Goal: Task Accomplishment & Management: Manage account settings

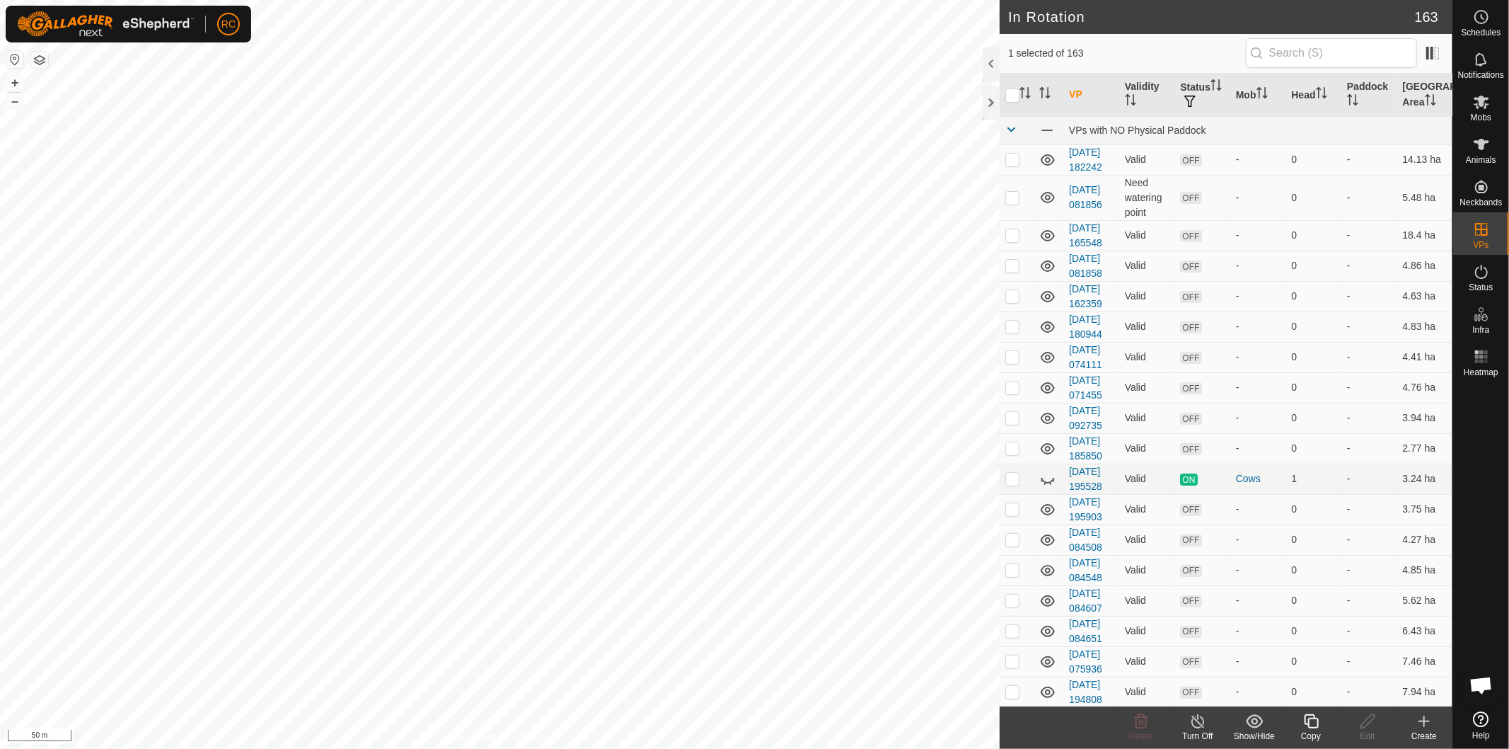
click at [1312, 727] on icon at bounding box center [1311, 721] width 14 height 14
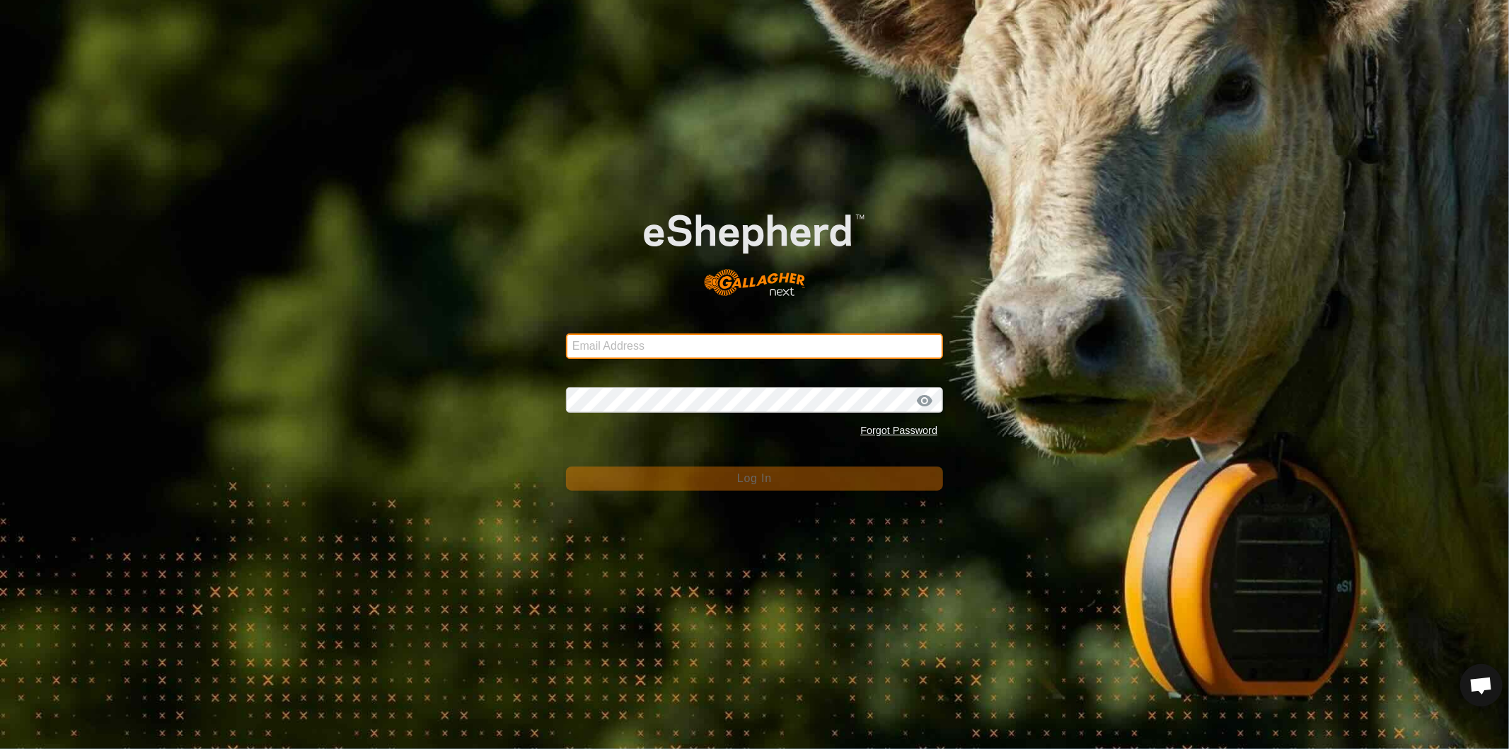
type input "[EMAIL_ADDRESS][DOMAIN_NAME]"
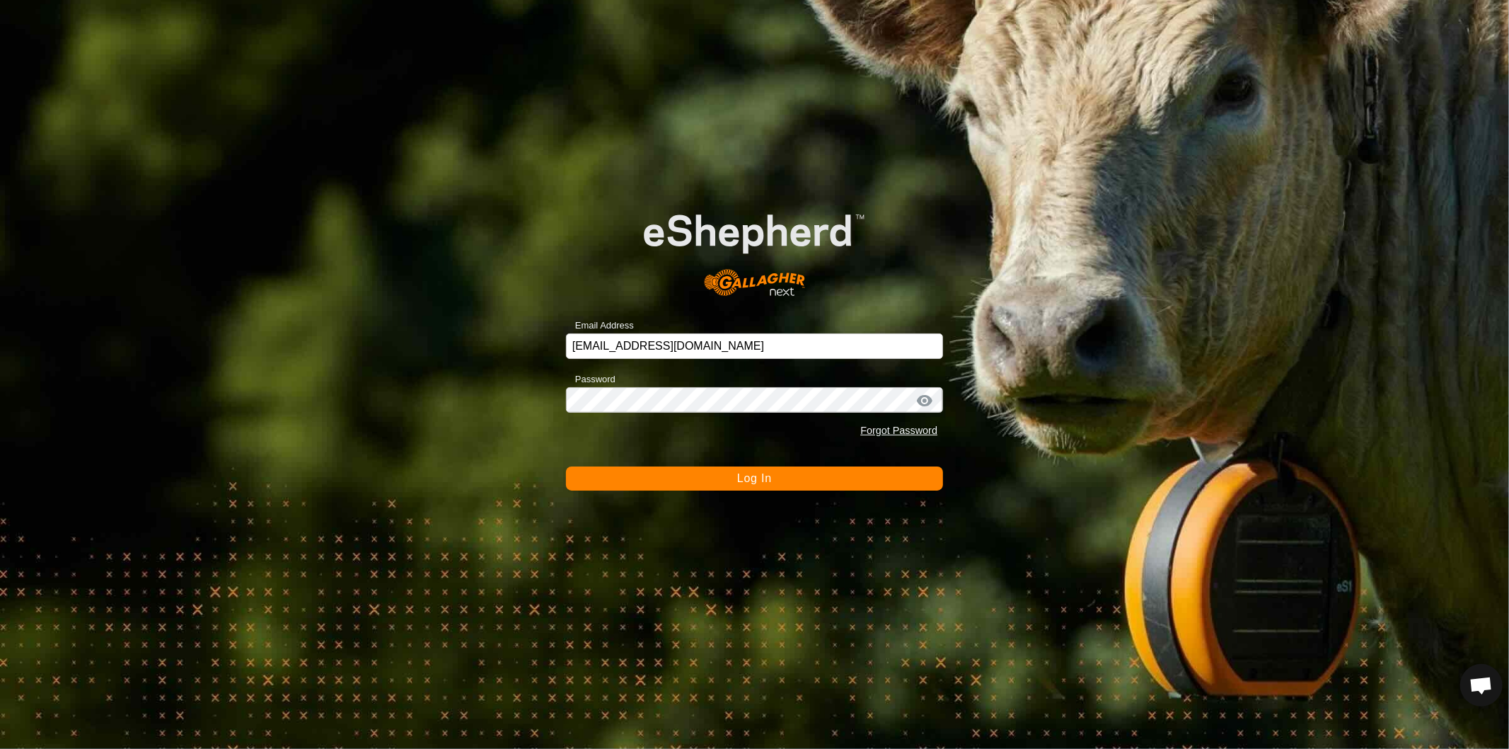
click at [743, 481] on span "Log In" at bounding box center [754, 478] width 35 height 12
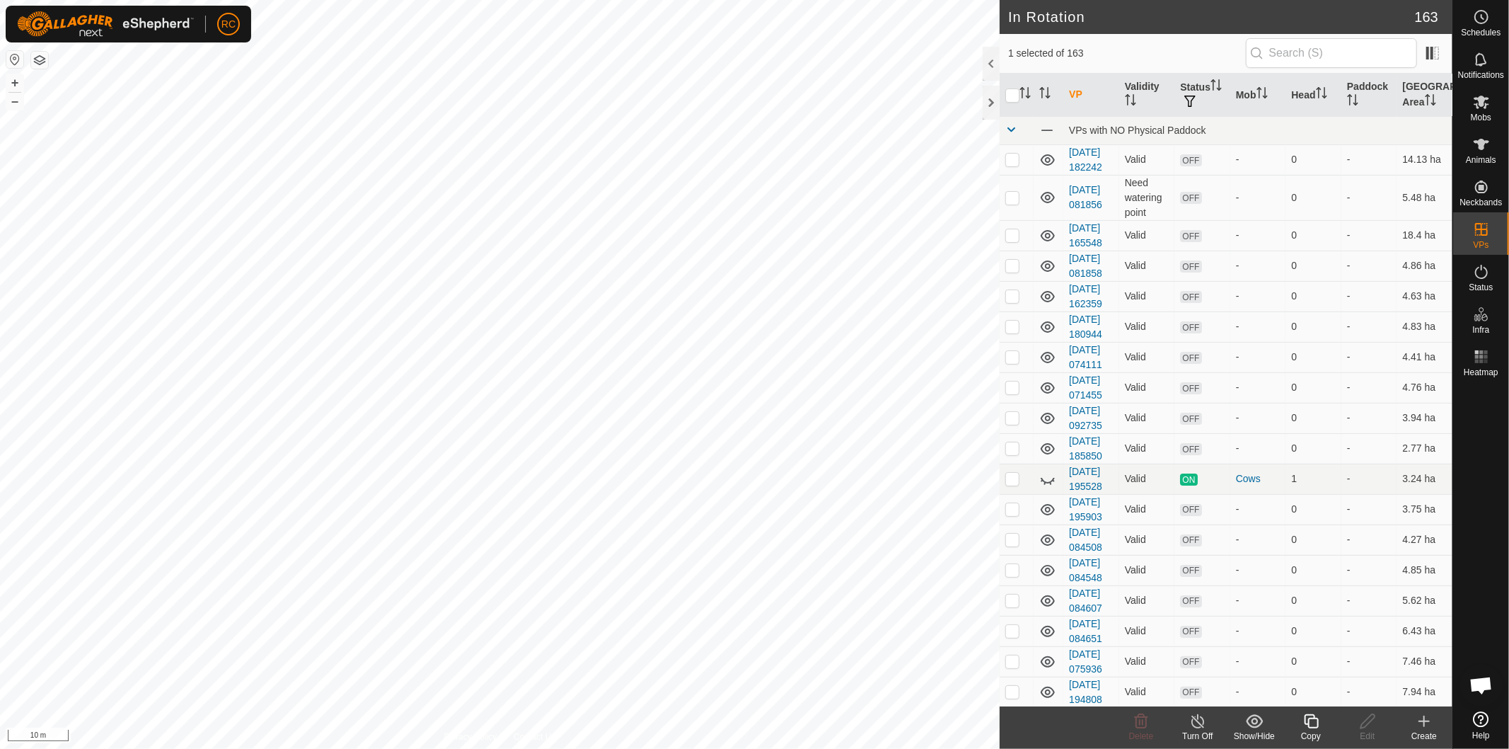
click at [1315, 725] on icon at bounding box center [1312, 721] width 18 height 17
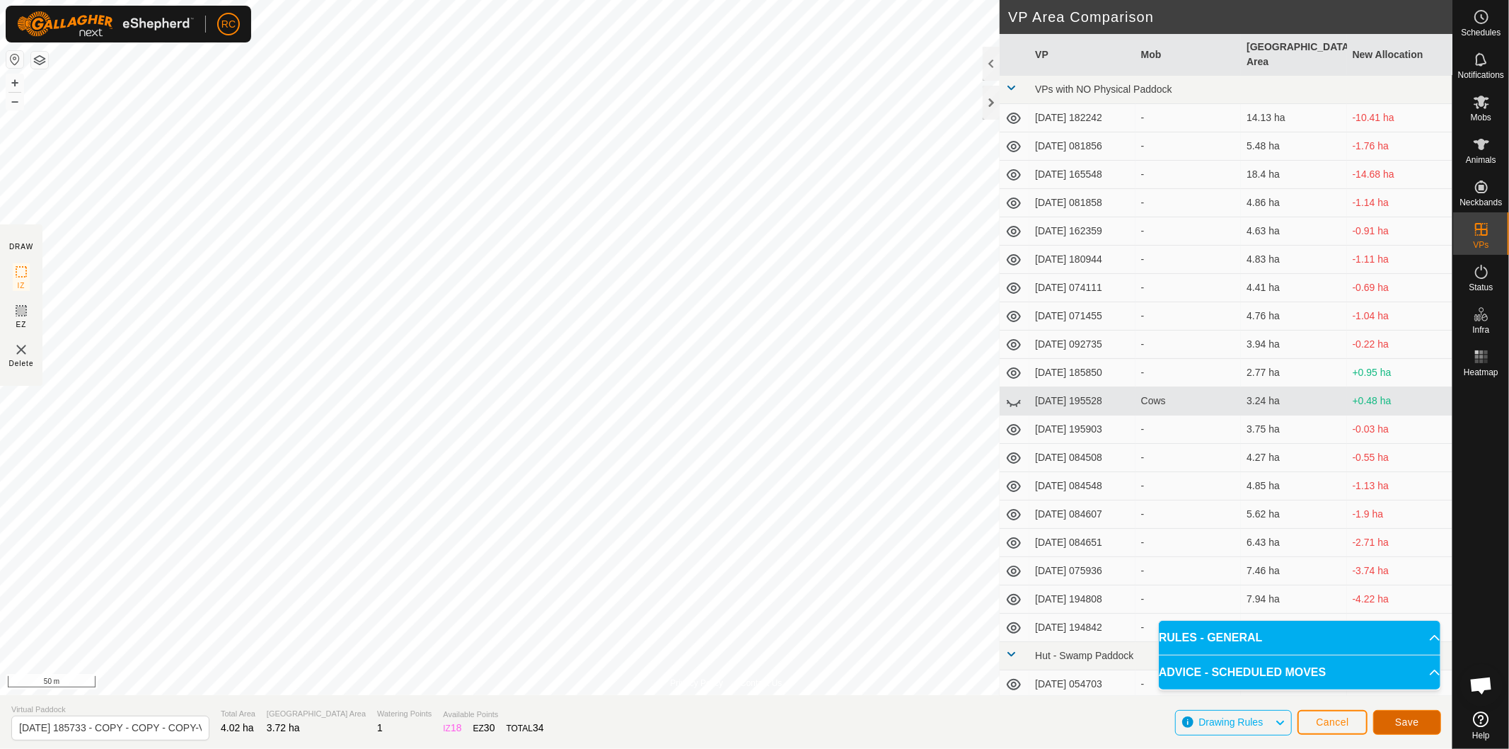
click at [1411, 725] on span "Save" at bounding box center [1407, 721] width 24 height 11
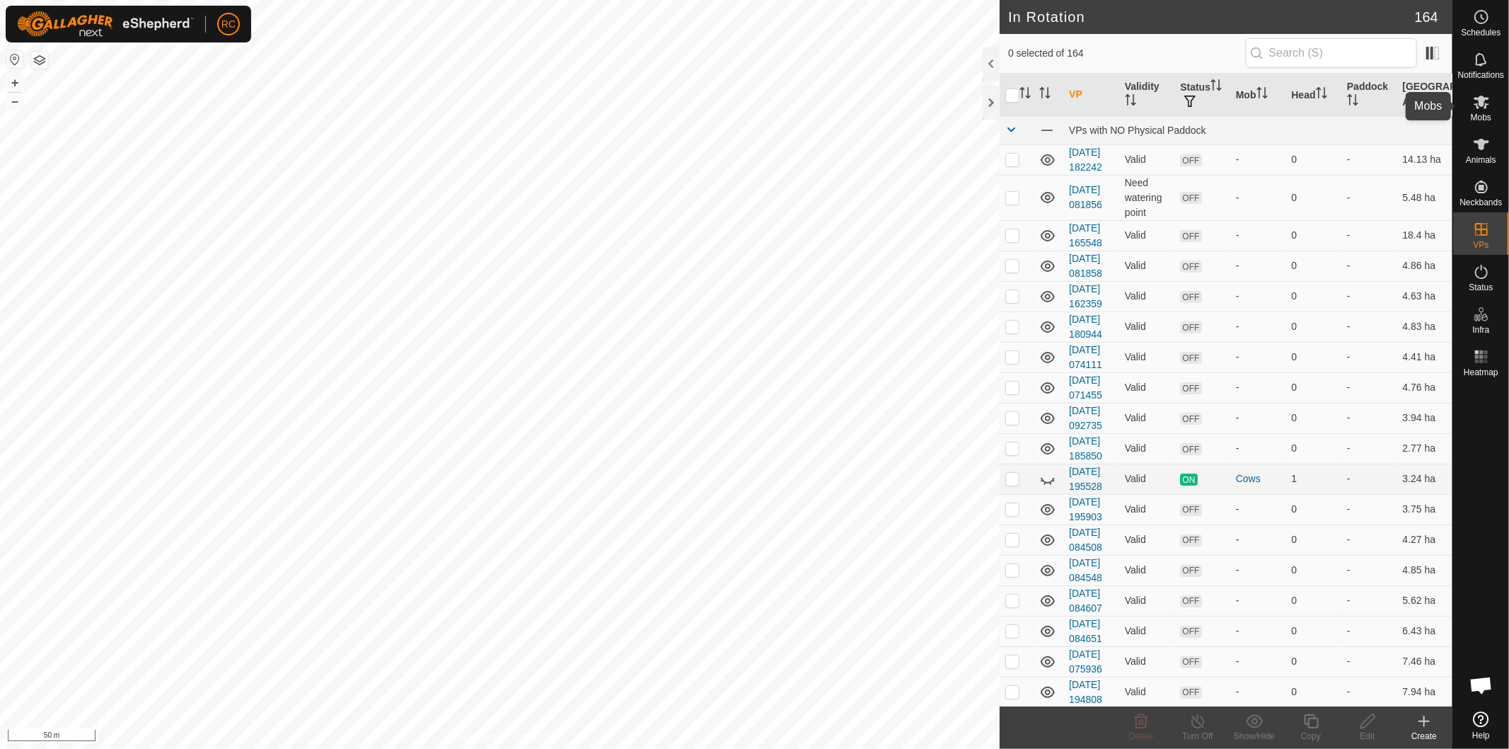
click at [1482, 101] on icon at bounding box center [1482, 102] width 16 height 13
click at [1313, 729] on icon at bounding box center [1312, 721] width 18 height 17
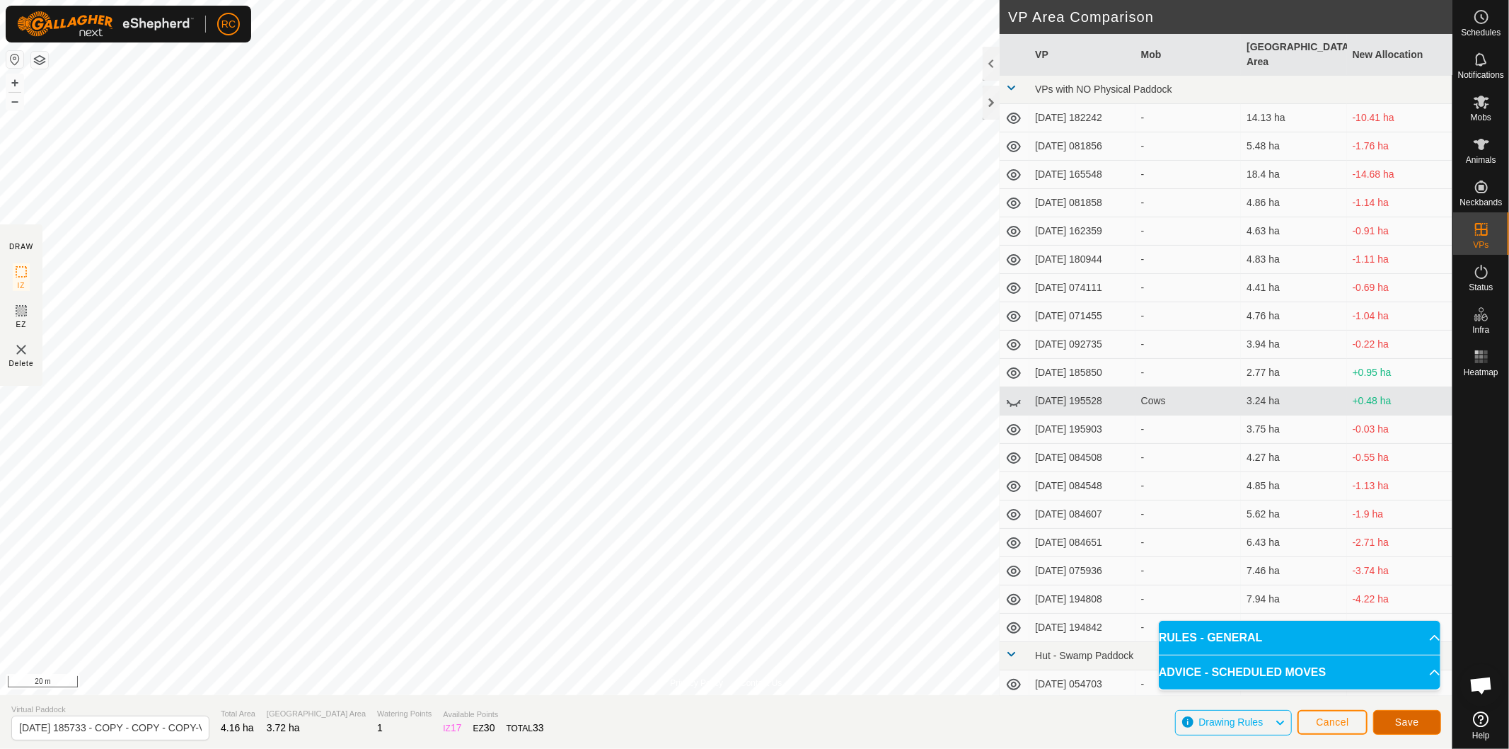
click at [1421, 727] on button "Save" at bounding box center [1407, 722] width 68 height 25
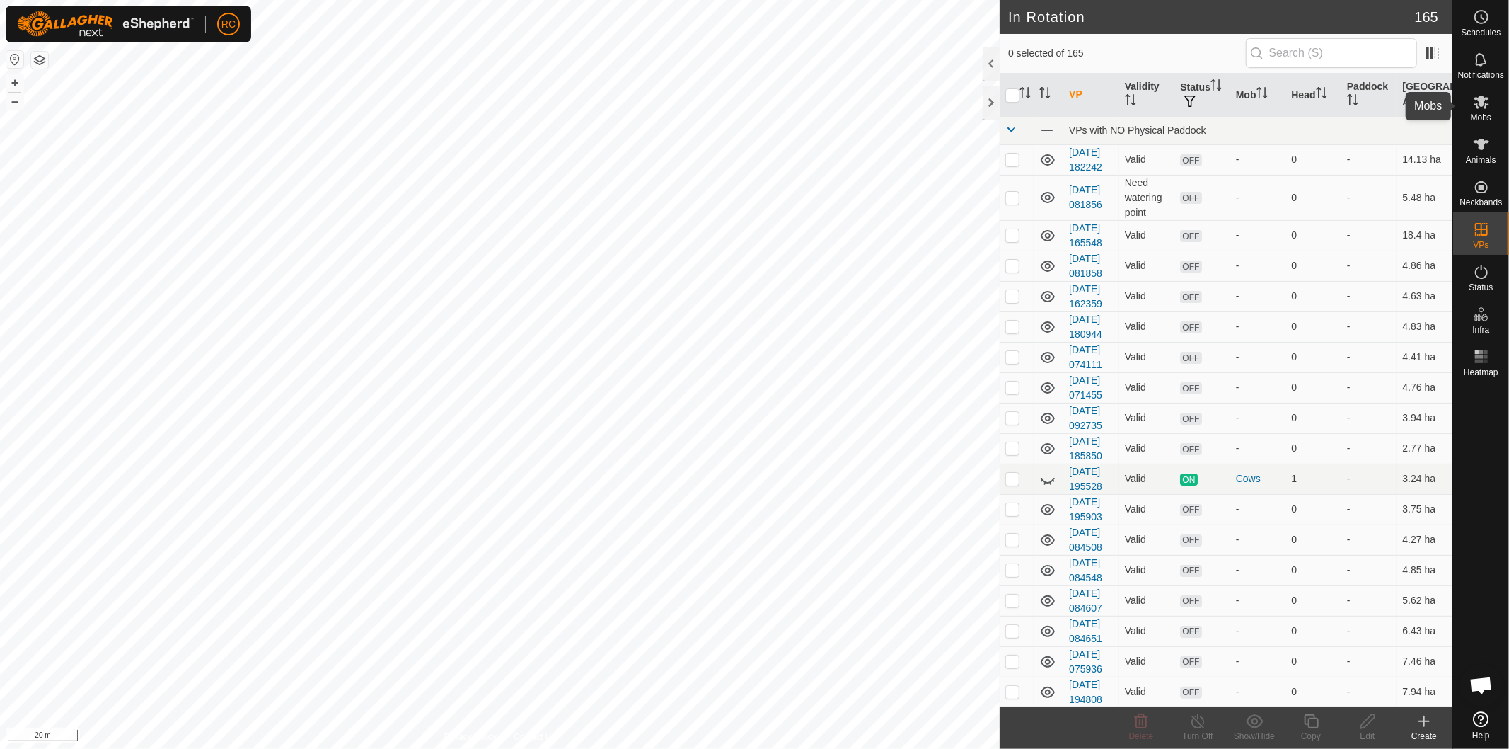
click at [1484, 99] on icon at bounding box center [1482, 102] width 16 height 13
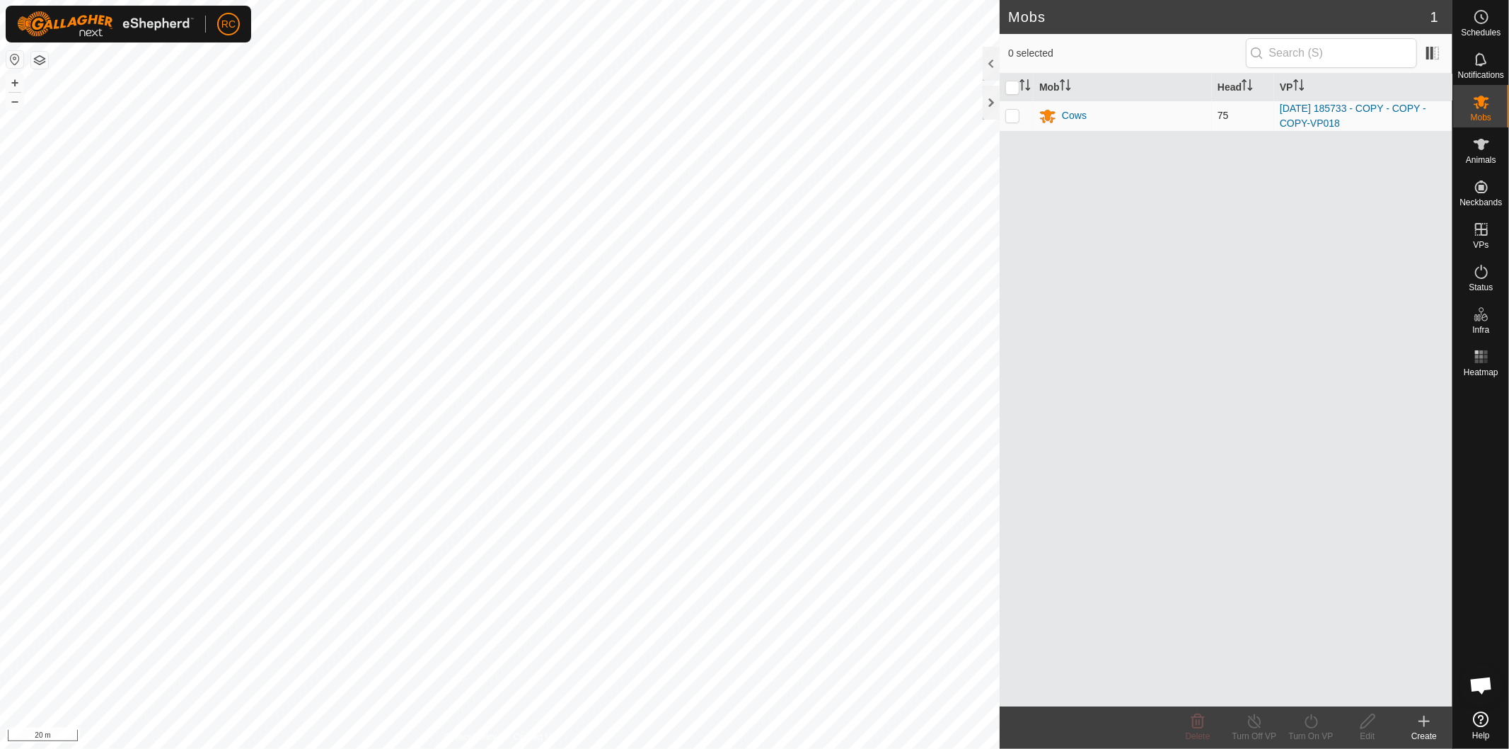
click at [1010, 116] on p-checkbox at bounding box center [1012, 115] width 14 height 11
checkbox input "true"
click at [1310, 732] on div "Turn On VP" at bounding box center [1311, 735] width 57 height 13
click at [1312, 659] on link "Later" at bounding box center [1353, 661] width 140 height 28
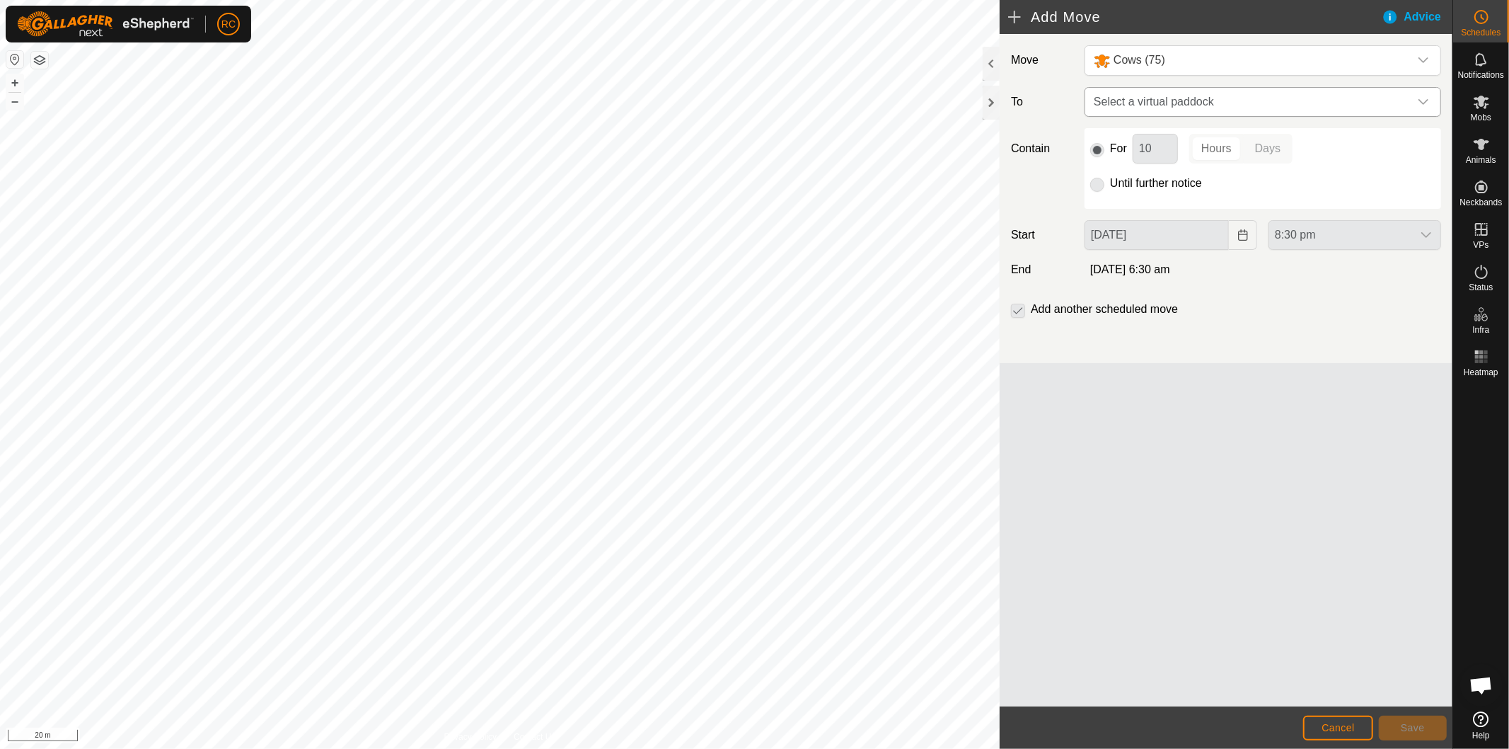
click at [1218, 110] on span "Select a virtual paddock" at bounding box center [1248, 102] width 321 height 28
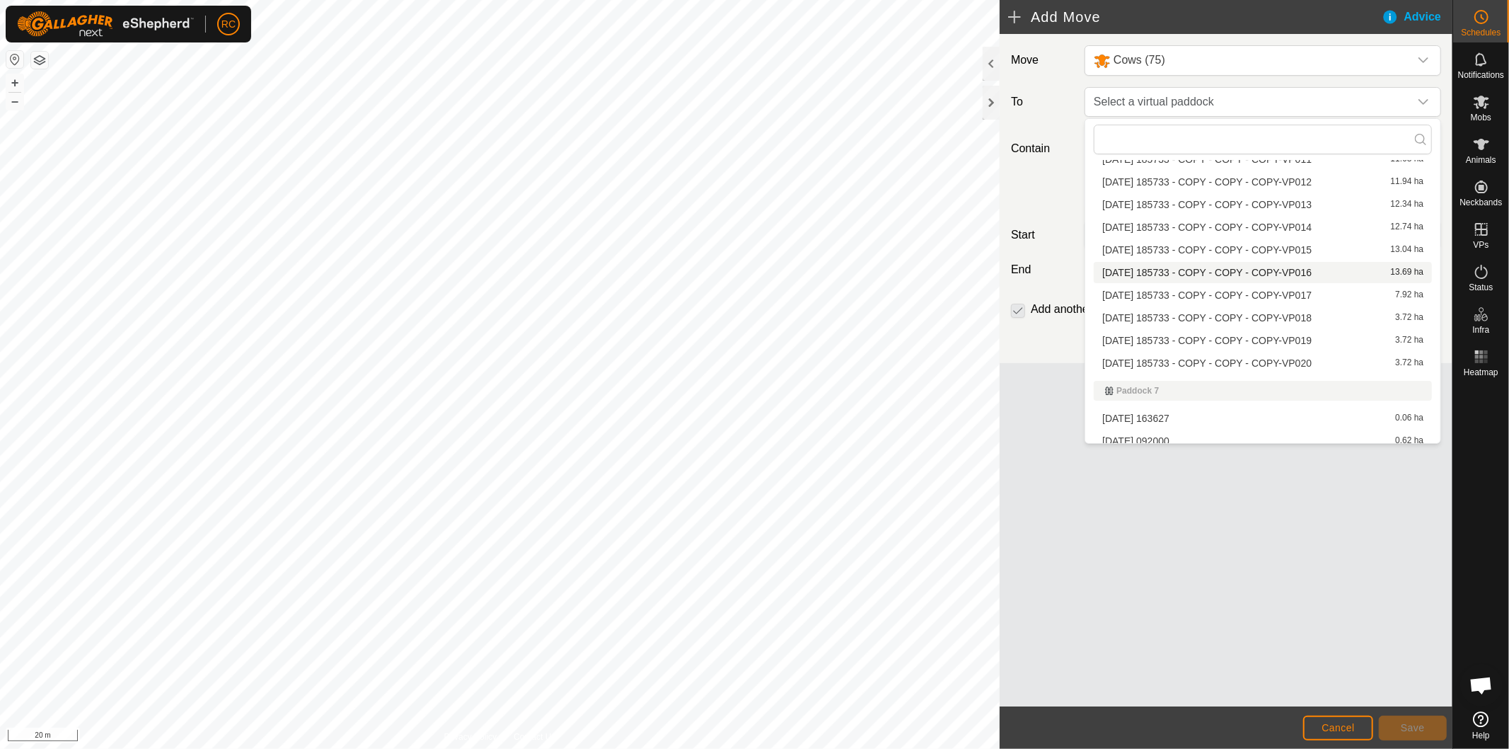
scroll to position [2909, 0]
click at [1226, 259] on li "[DATE] 185733 - COPY - COPY - COPY-VP019 3.72 ha" at bounding box center [1263, 267] width 338 height 21
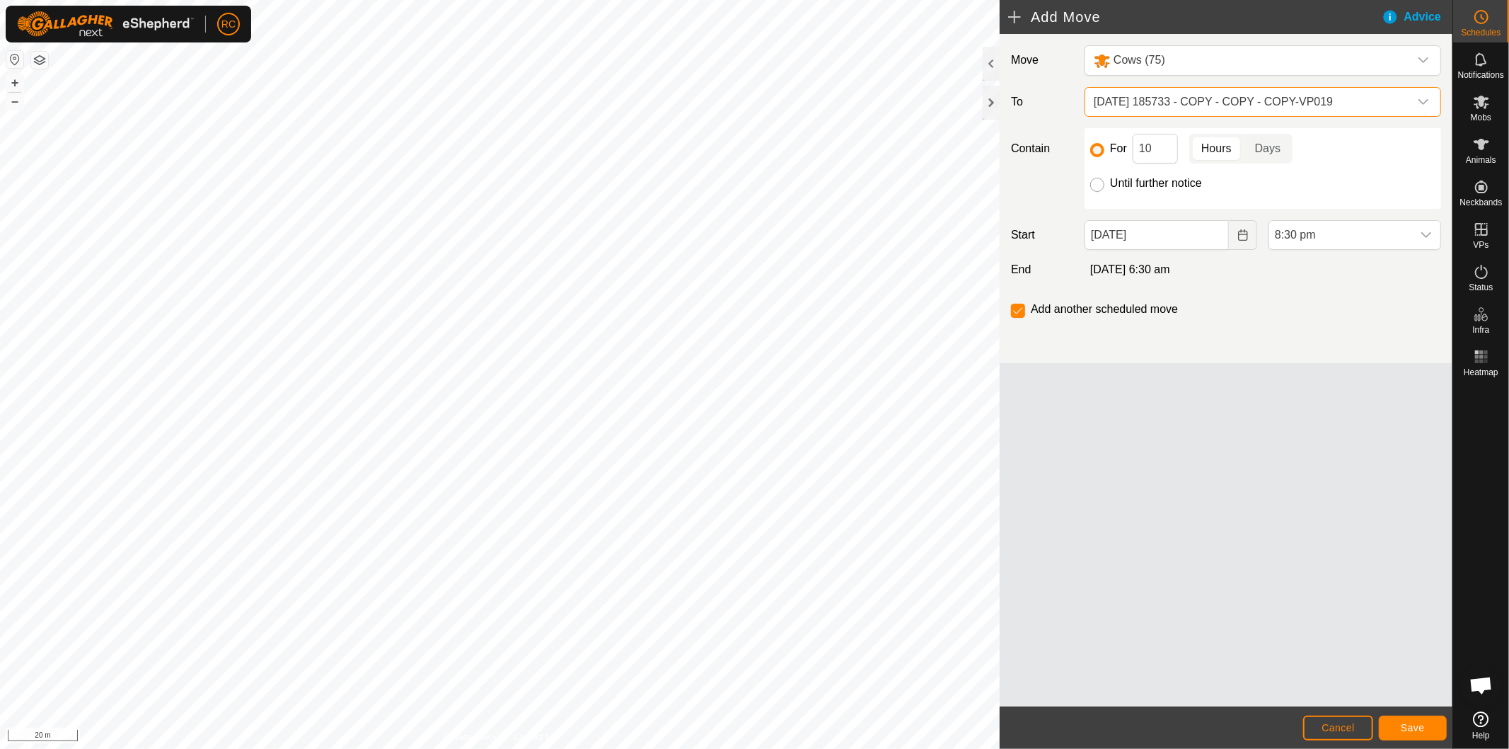
click at [1097, 185] on input "Until further notice" at bounding box center [1097, 185] width 14 height 14
radio input "true"
checkbox input "false"
click at [1187, 241] on input "[DATE]" at bounding box center [1157, 235] width 144 height 30
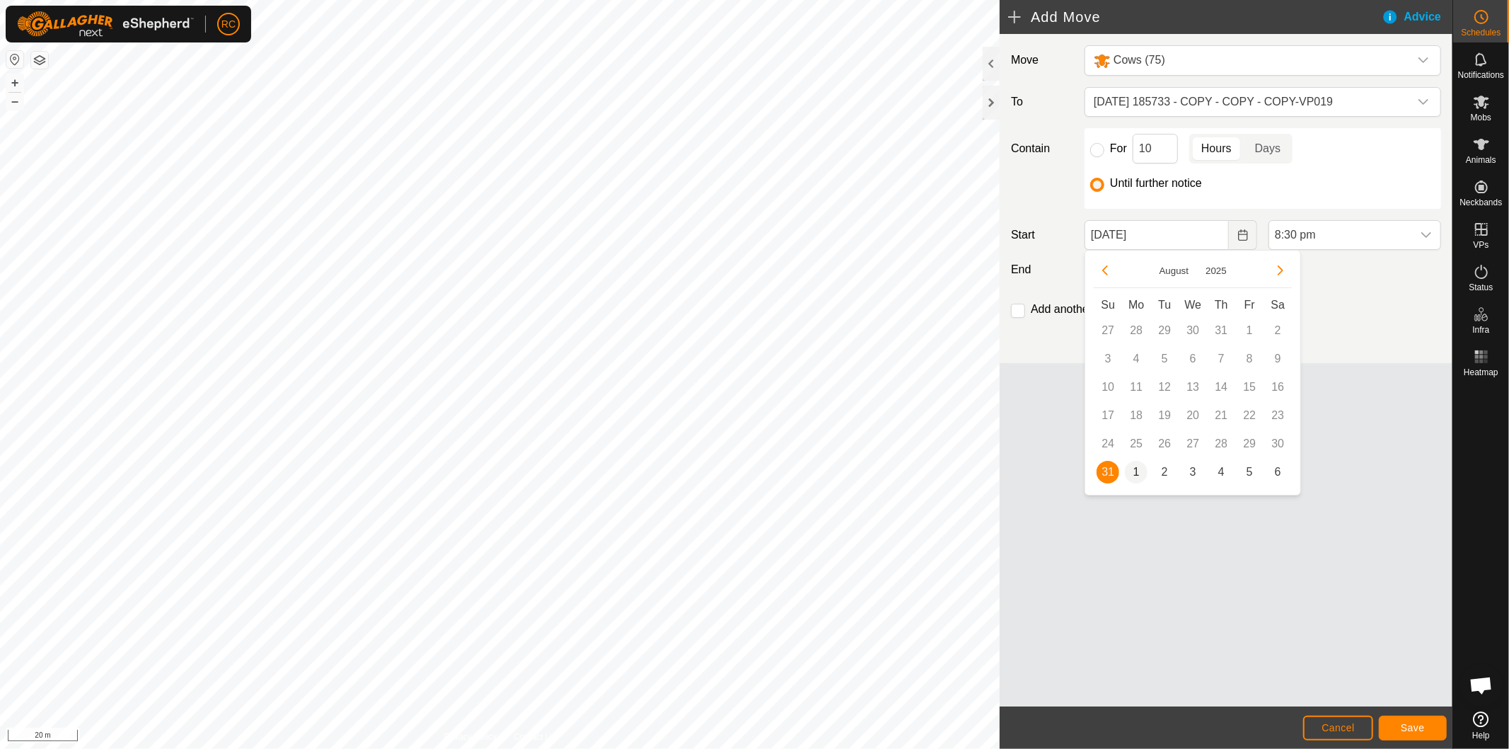
click at [1138, 477] on span "1" at bounding box center [1136, 472] width 23 height 23
type input "[DATE]"
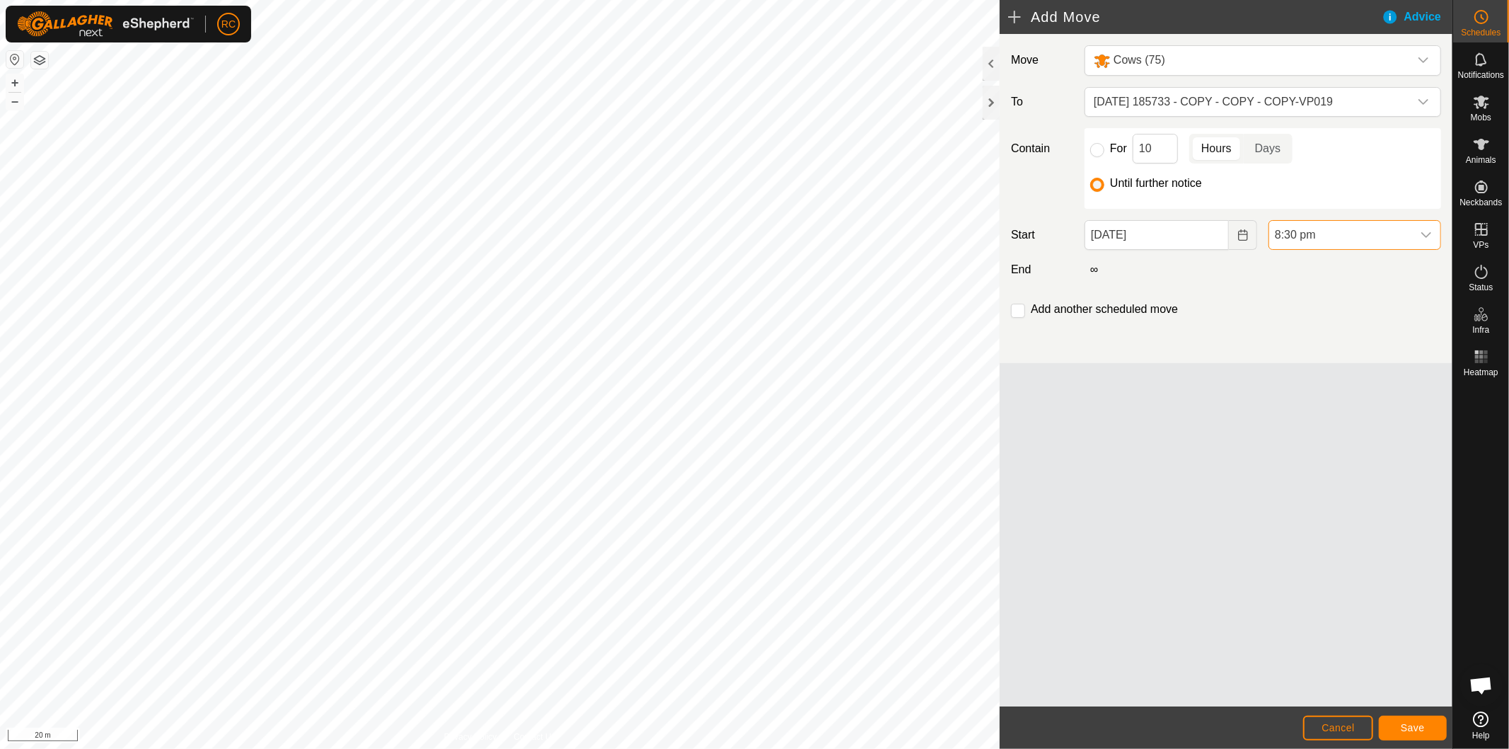
click at [1369, 241] on span "8:30 pm" at bounding box center [1340, 235] width 143 height 28
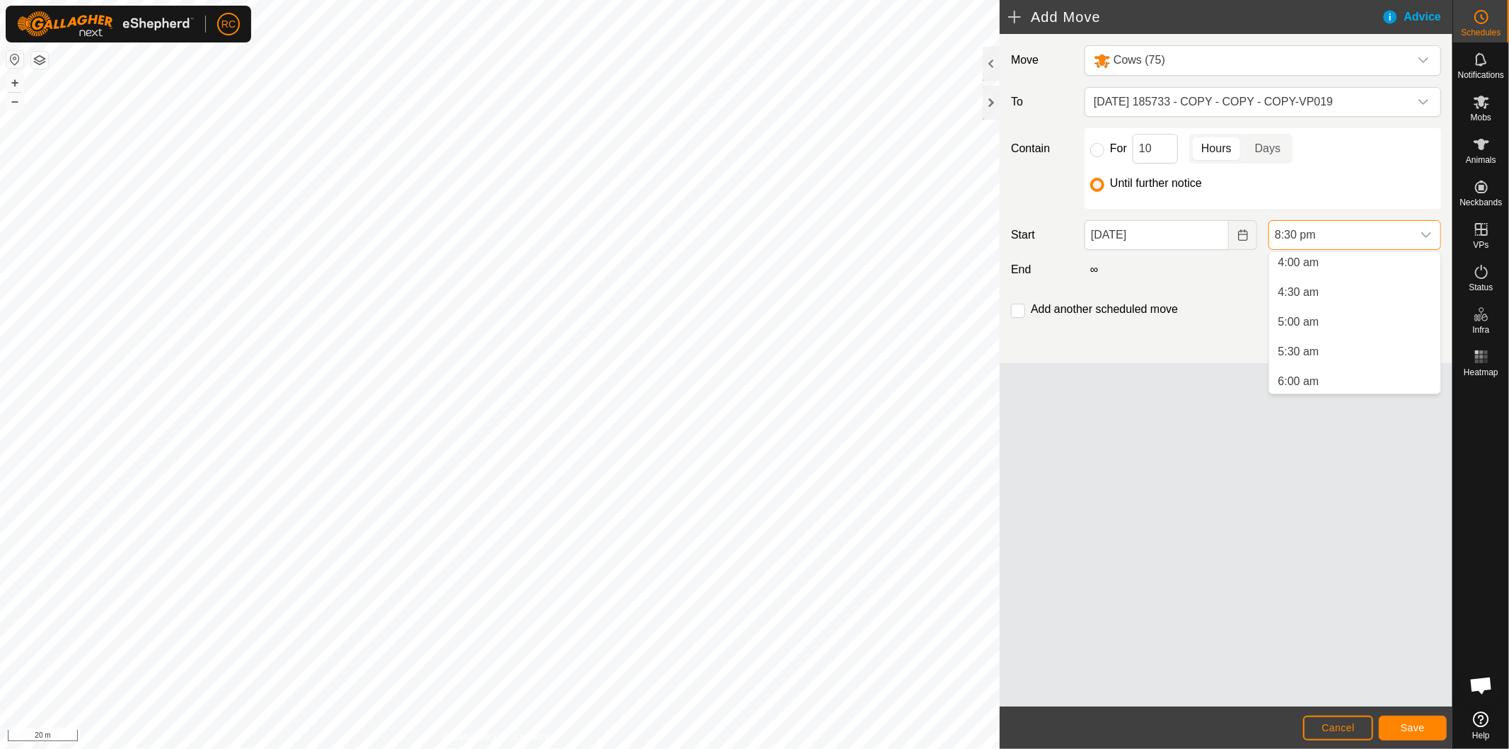
scroll to position [234, 0]
click at [1344, 274] on li "4:00 am" at bounding box center [1354, 269] width 171 height 28
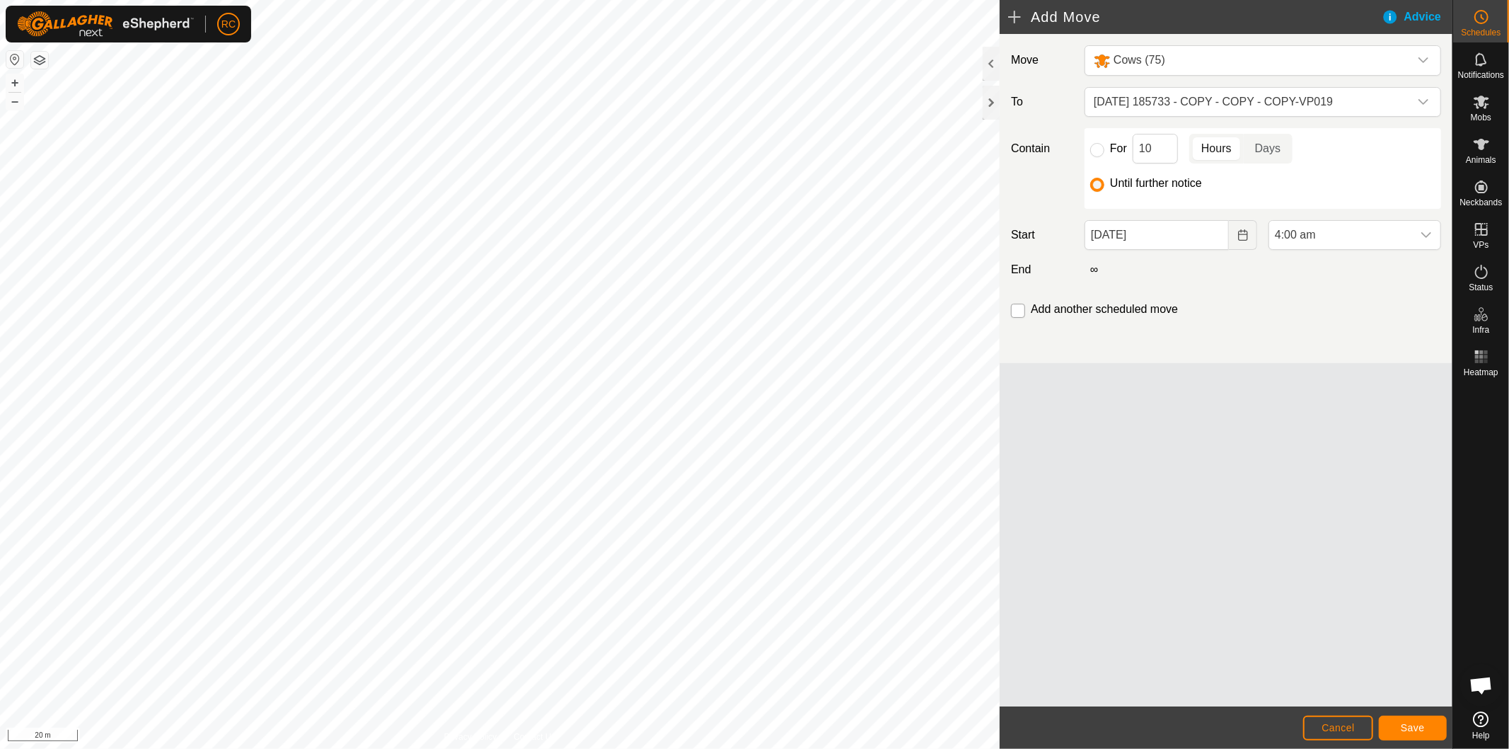
click at [1020, 316] on input "checkbox" at bounding box center [1018, 311] width 14 height 14
click at [1410, 727] on span "Save" at bounding box center [1413, 727] width 24 height 11
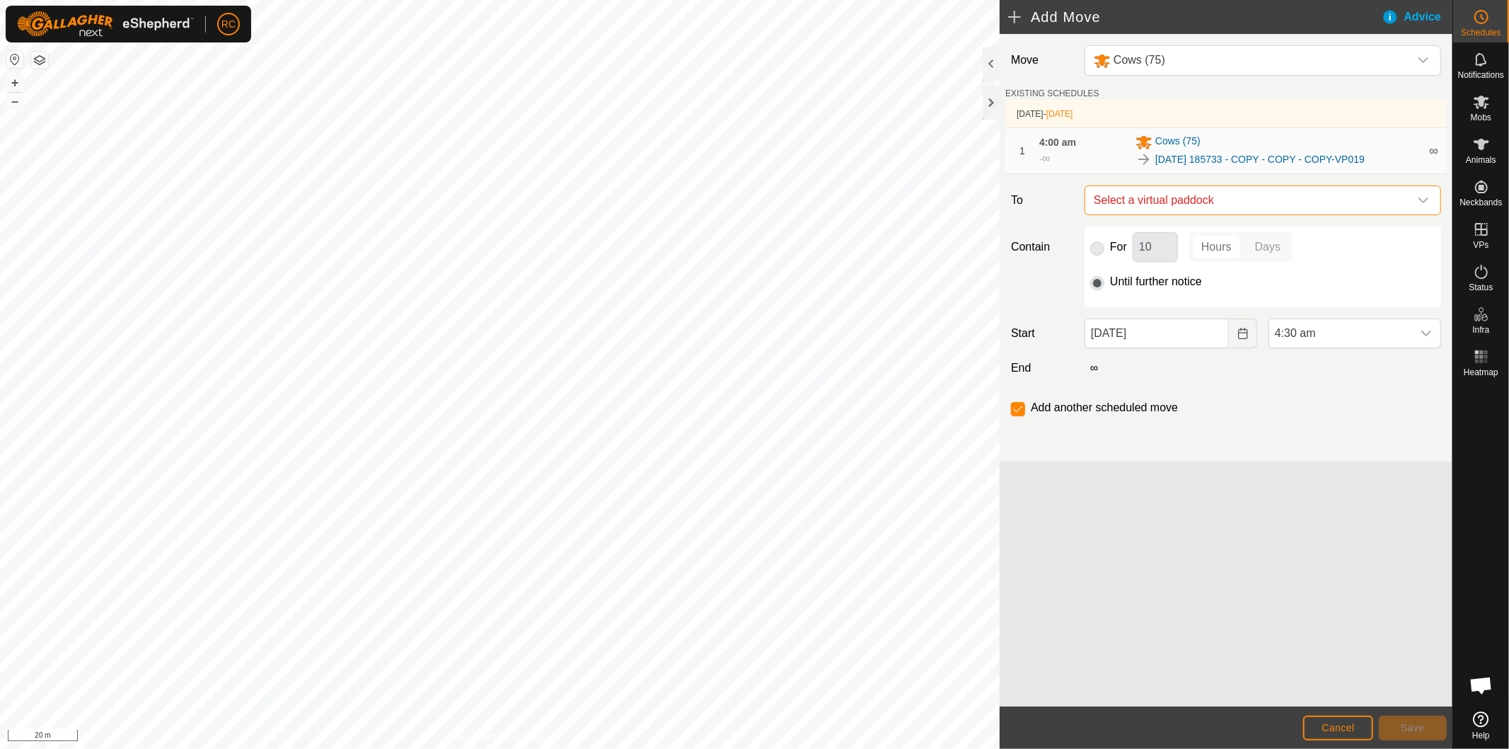
click at [1155, 196] on span "Select a virtual paddock" at bounding box center [1248, 200] width 321 height 28
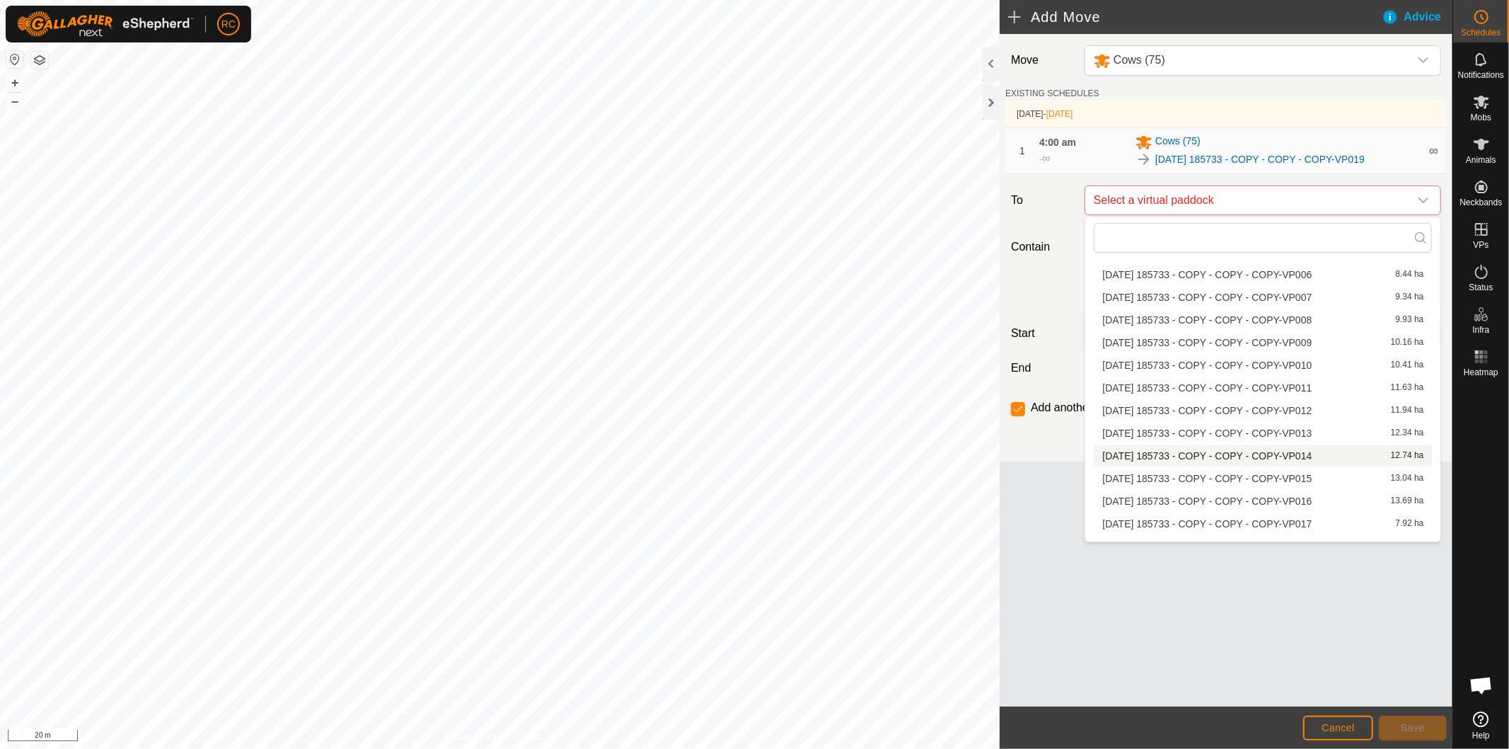
scroll to position [901, 0]
click at [1293, 526] on li "[DATE] 185733 - COPY - COPY - COPY-VP020 3.72 ha" at bounding box center [1263, 531] width 338 height 21
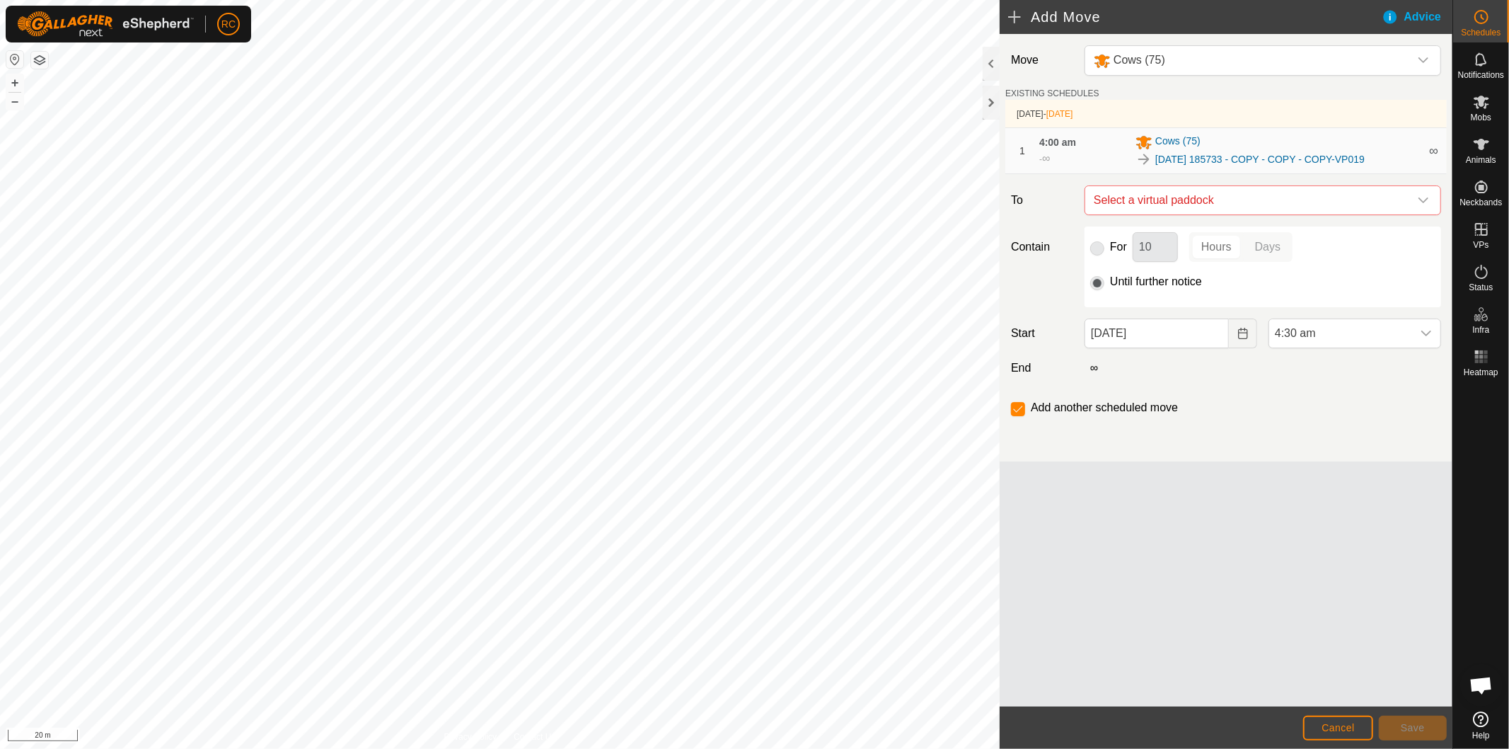
checkbox input "false"
click at [1356, 338] on span "4:30 am" at bounding box center [1340, 333] width 143 height 28
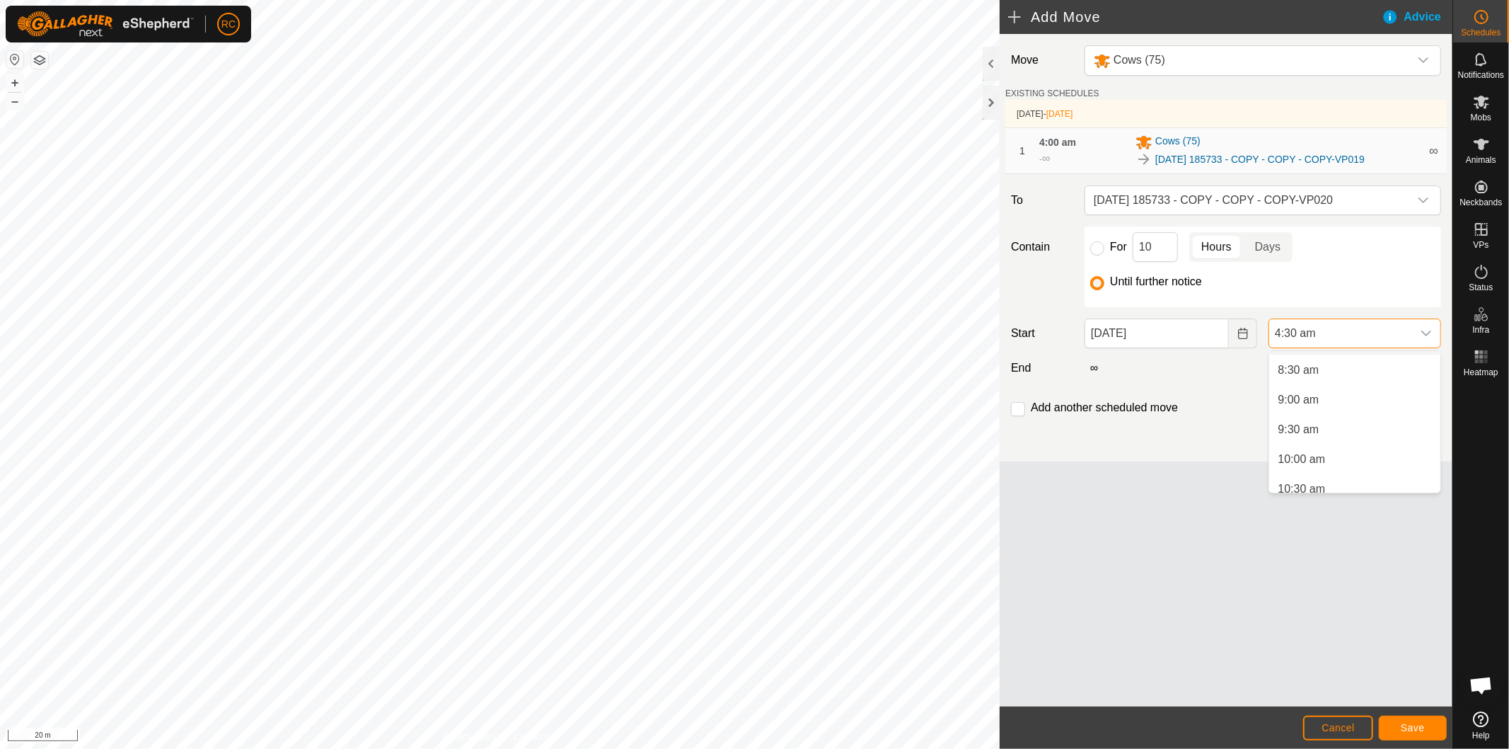
scroll to position [625, 0]
click at [1355, 451] on li "12:00 pm" at bounding box center [1354, 453] width 171 height 28
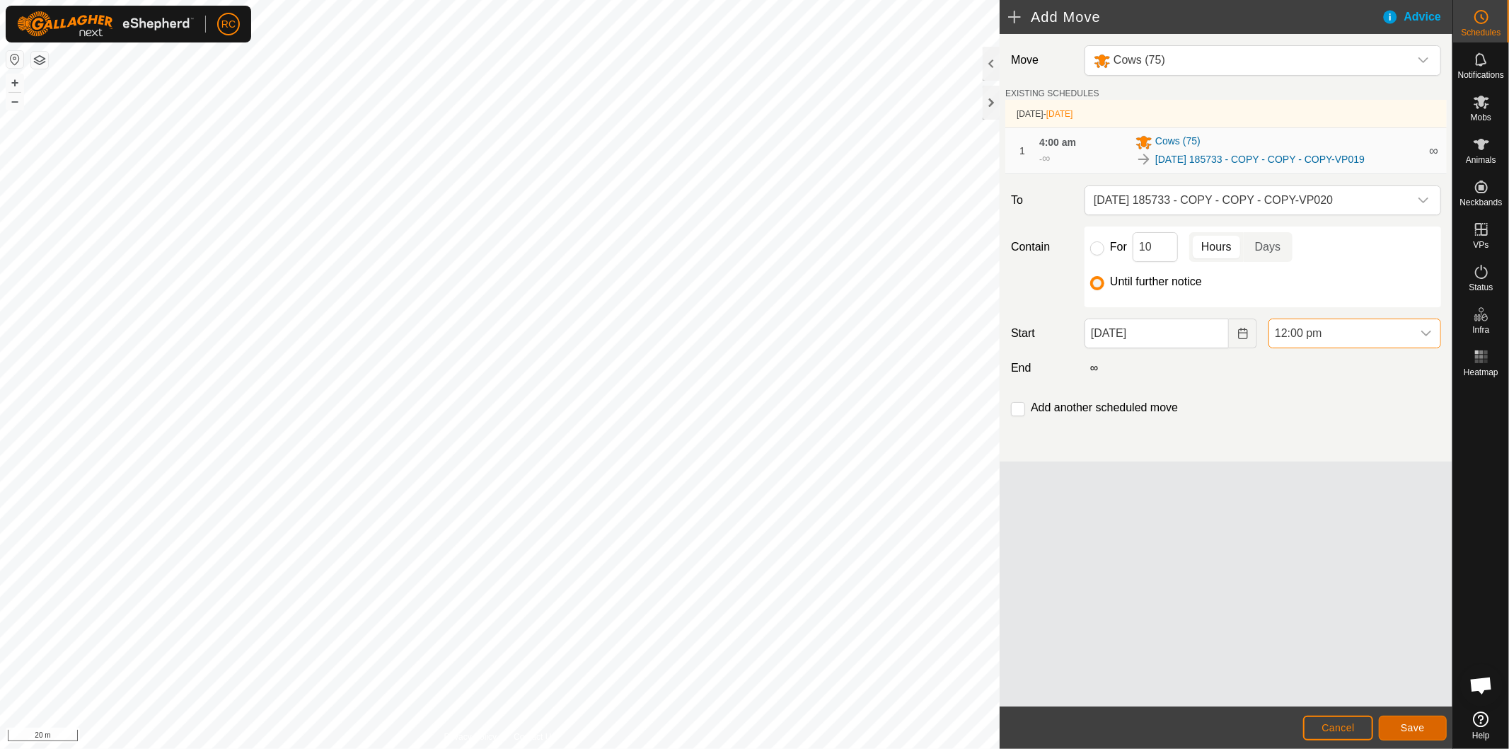
click at [1411, 725] on span "Save" at bounding box center [1413, 727] width 24 height 11
